Goal: Check status: Check status

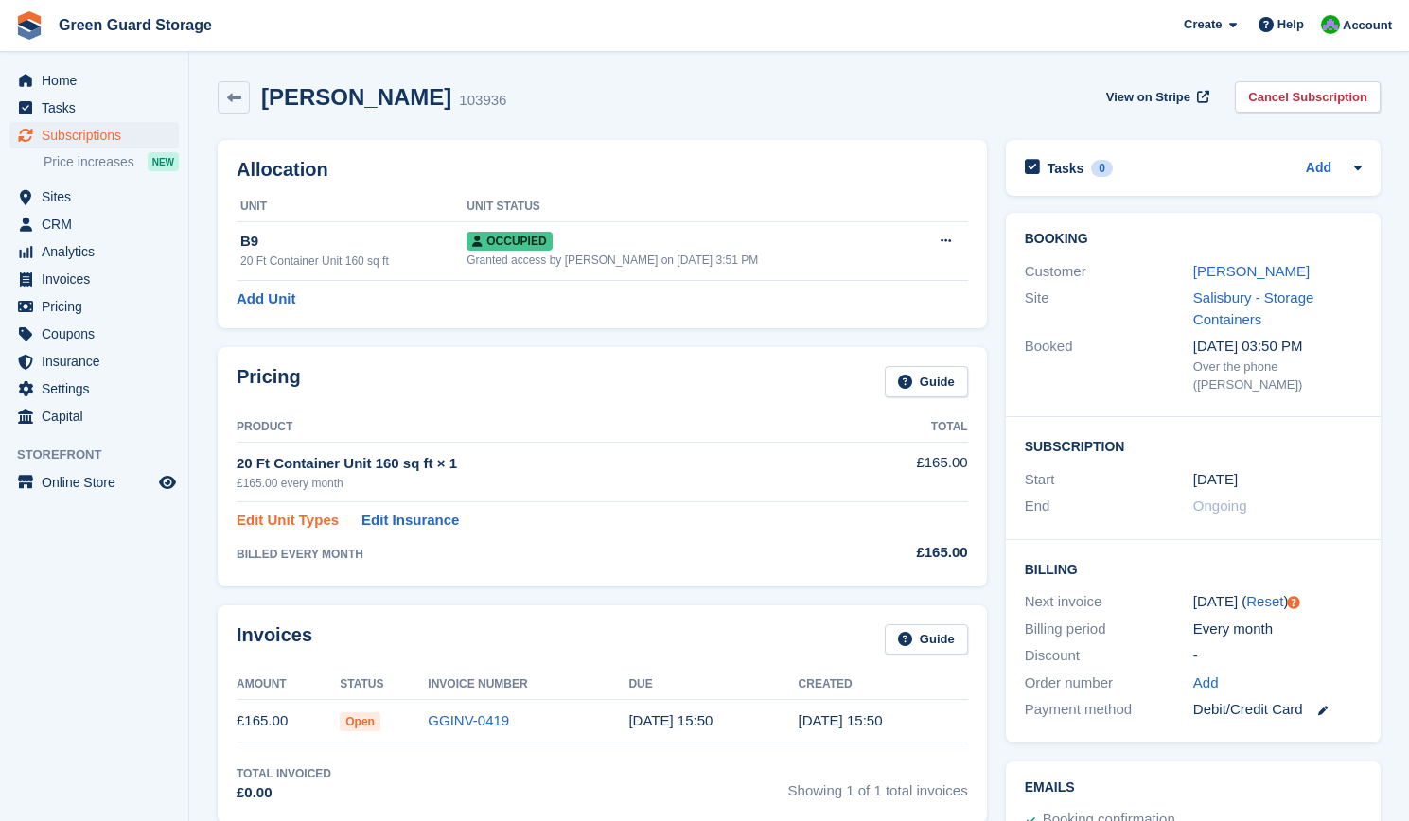
scroll to position [390, 0]
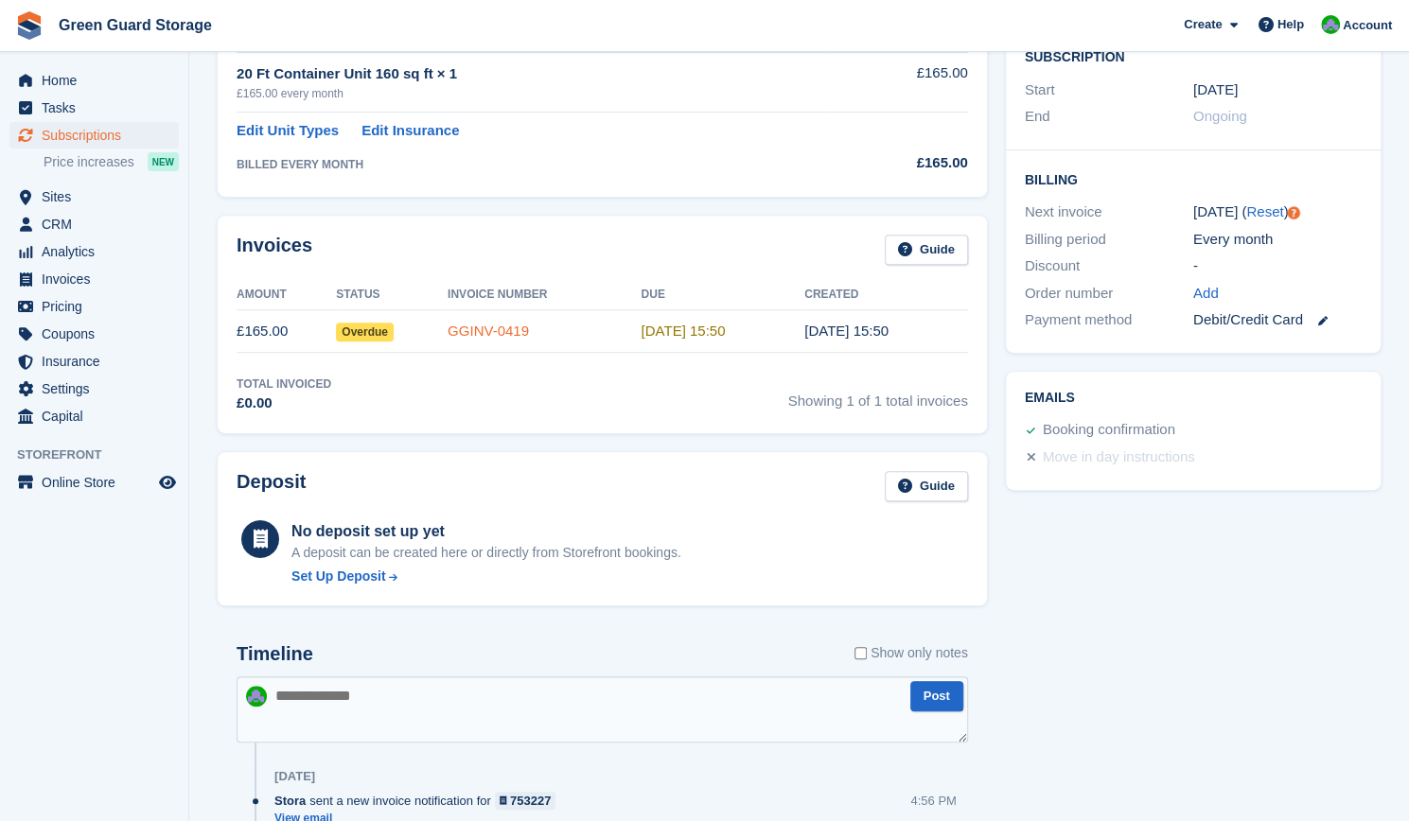
click at [483, 326] on link "GGINV-0419" at bounding box center [488, 331] width 81 height 16
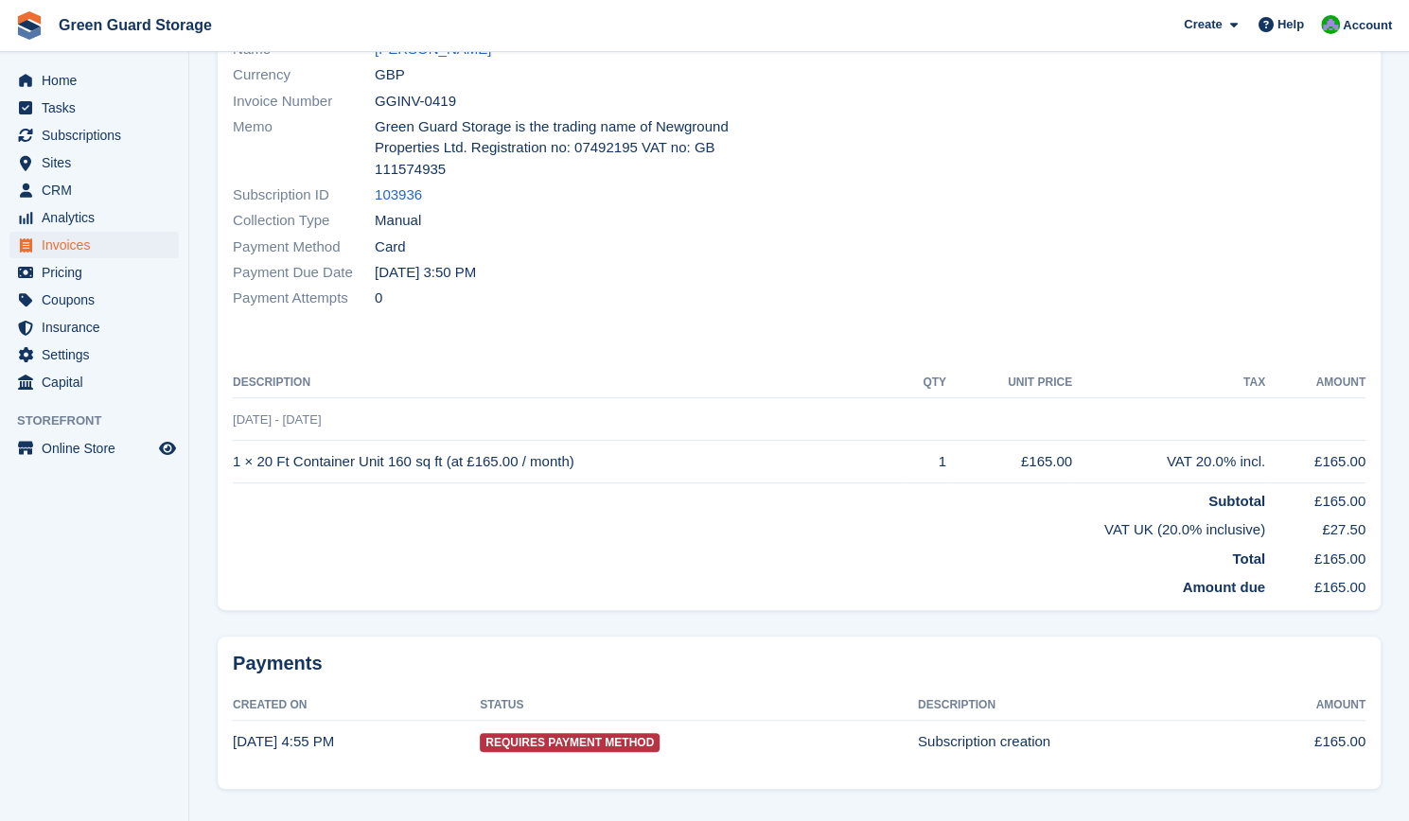
scroll to position [230, 0]
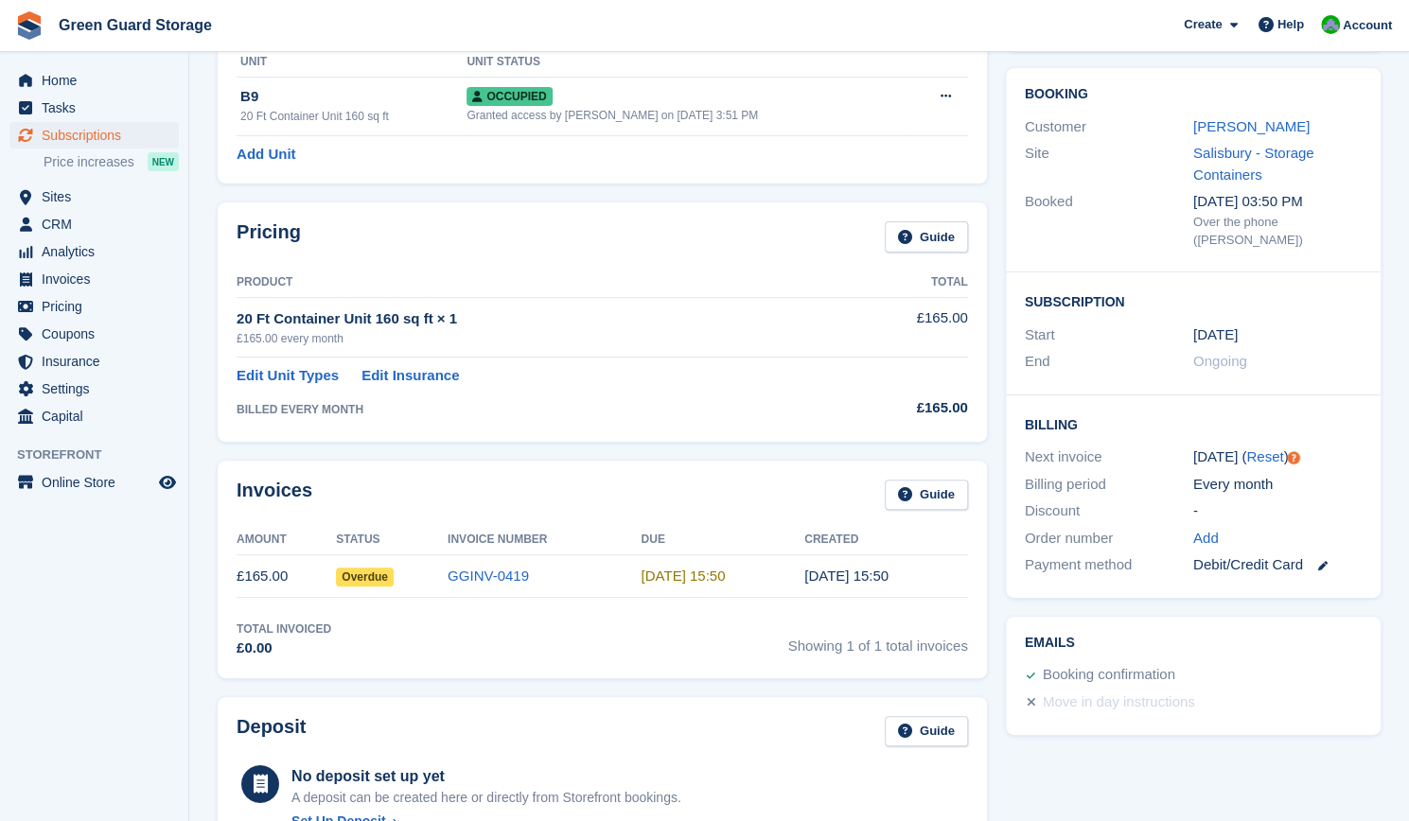
scroll to position [183, 0]
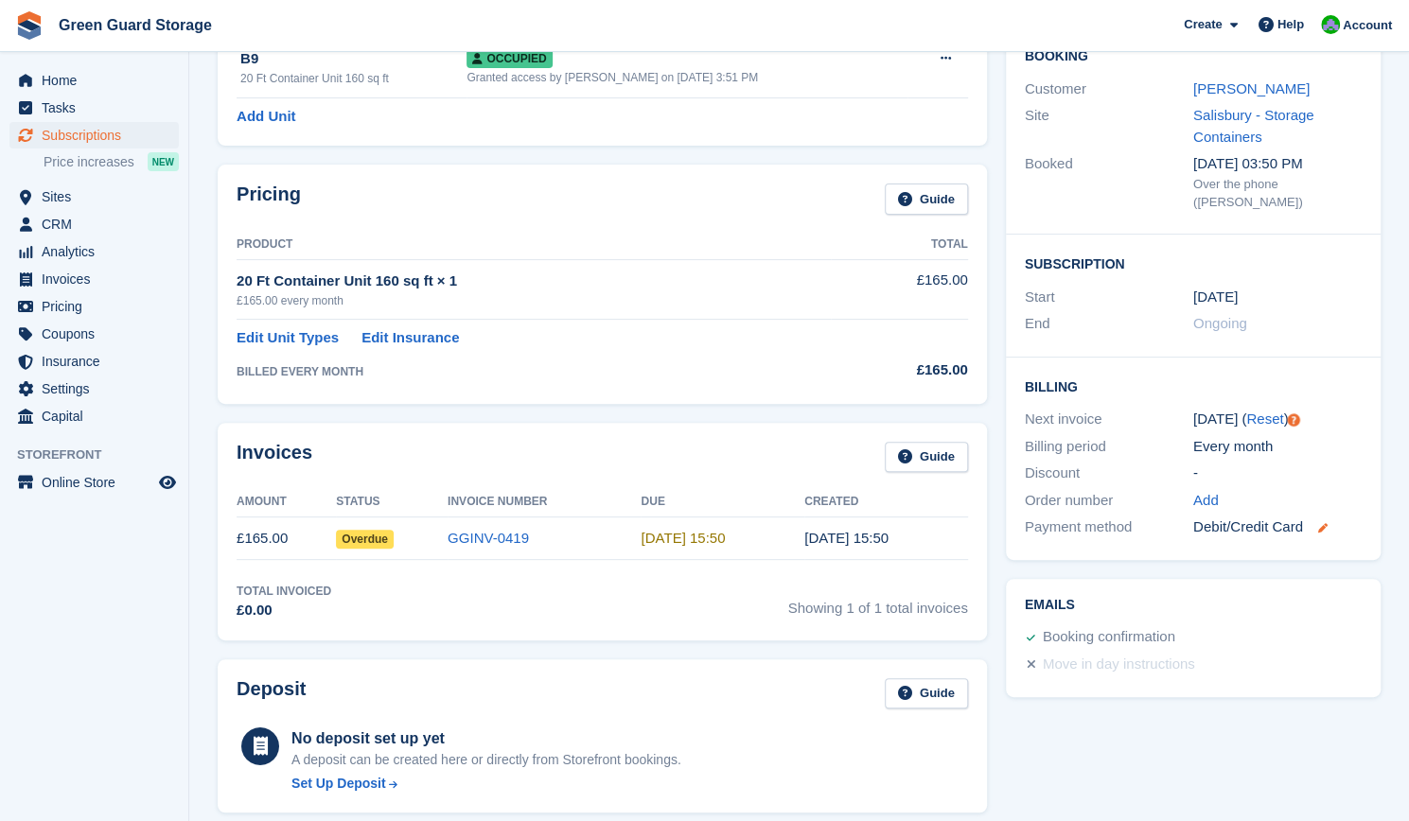
click at [1322, 529] on icon at bounding box center [1322, 527] width 9 height 9
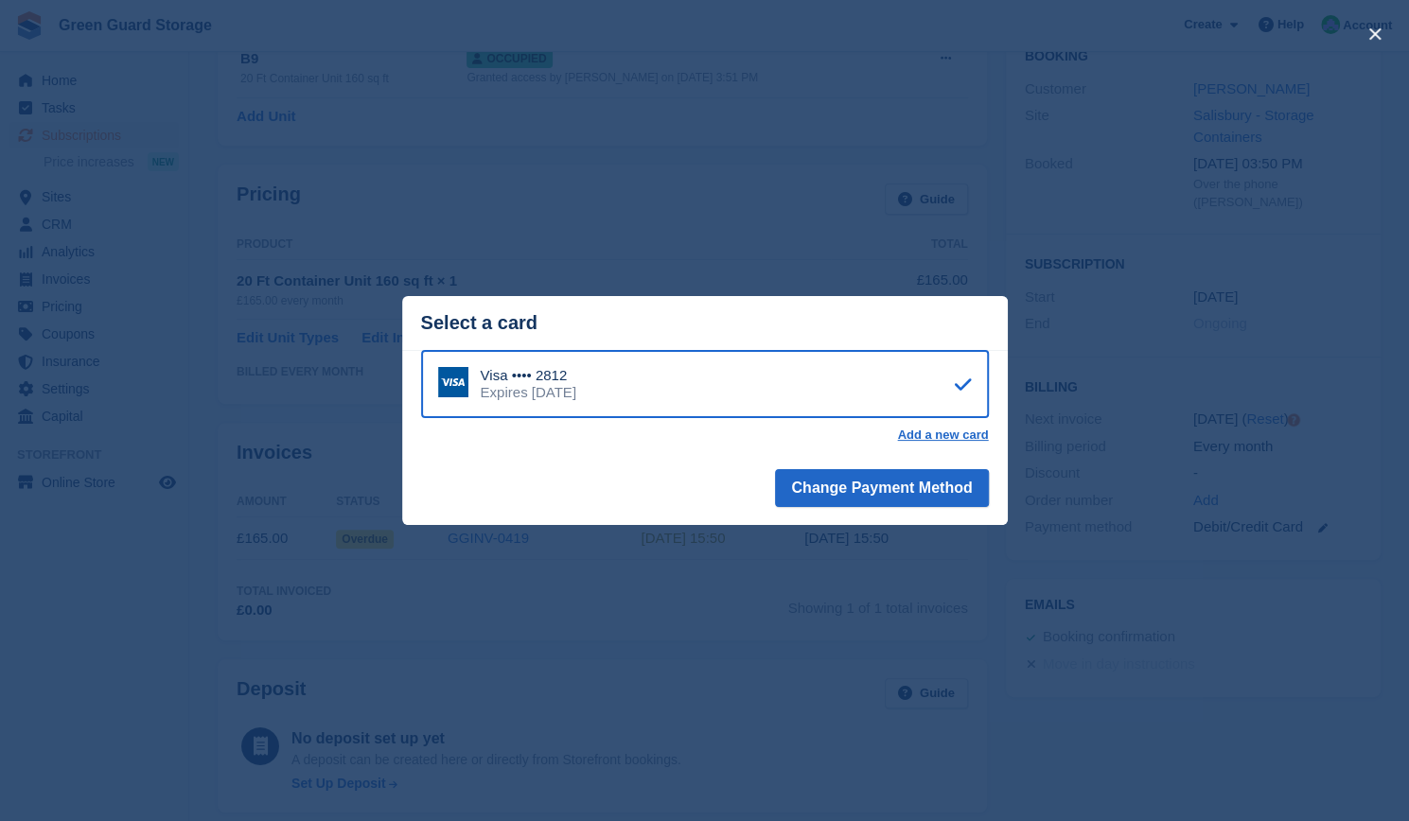
click at [1384, 326] on div "close" at bounding box center [704, 410] width 1409 height 821
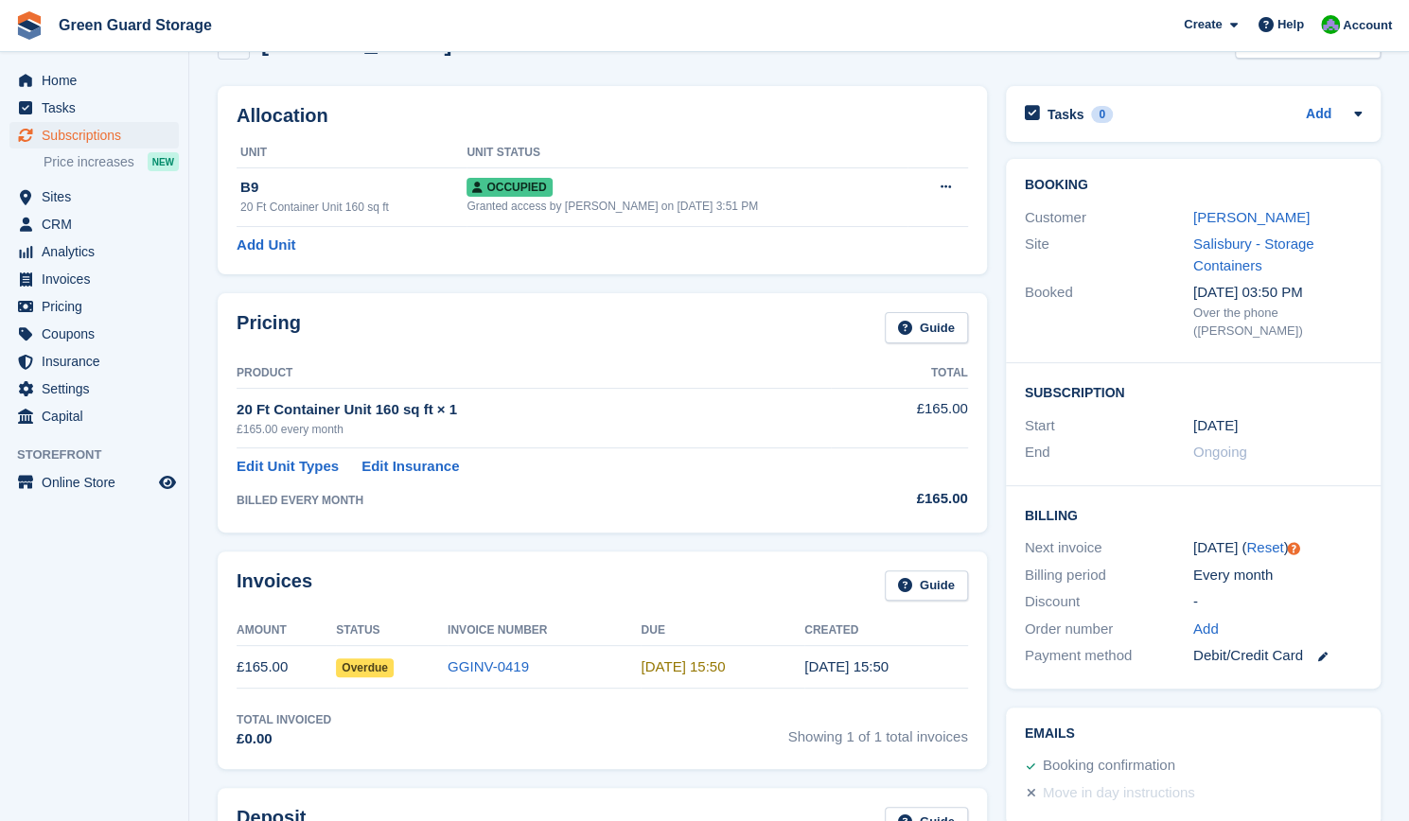
scroll to position [0, 0]
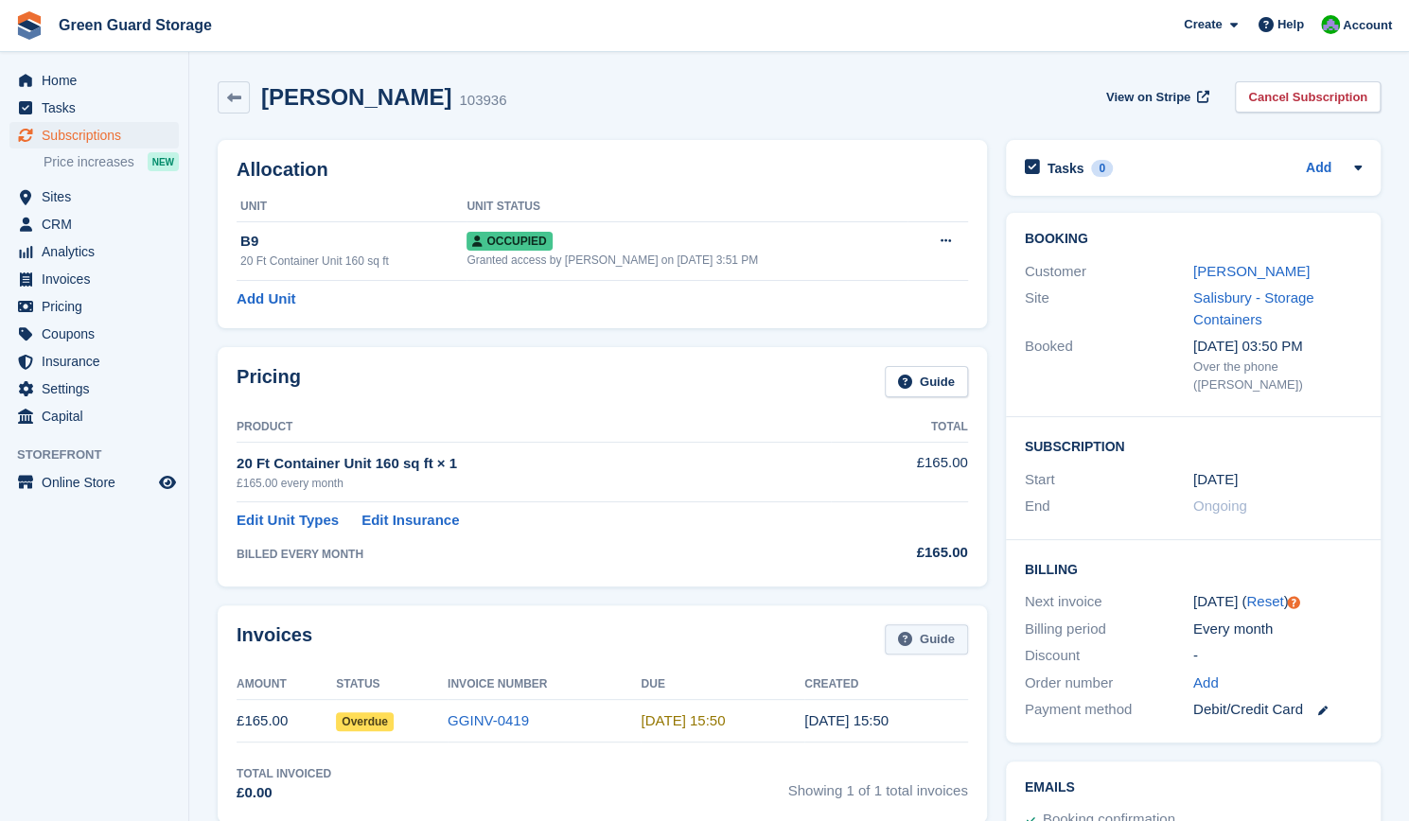
click at [940, 626] on link "Guide" at bounding box center [926, 640] width 83 height 31
click at [1164, 88] on span "View on Stripe" at bounding box center [1148, 97] width 84 height 19
